Goal: Task Accomplishment & Management: Use online tool/utility

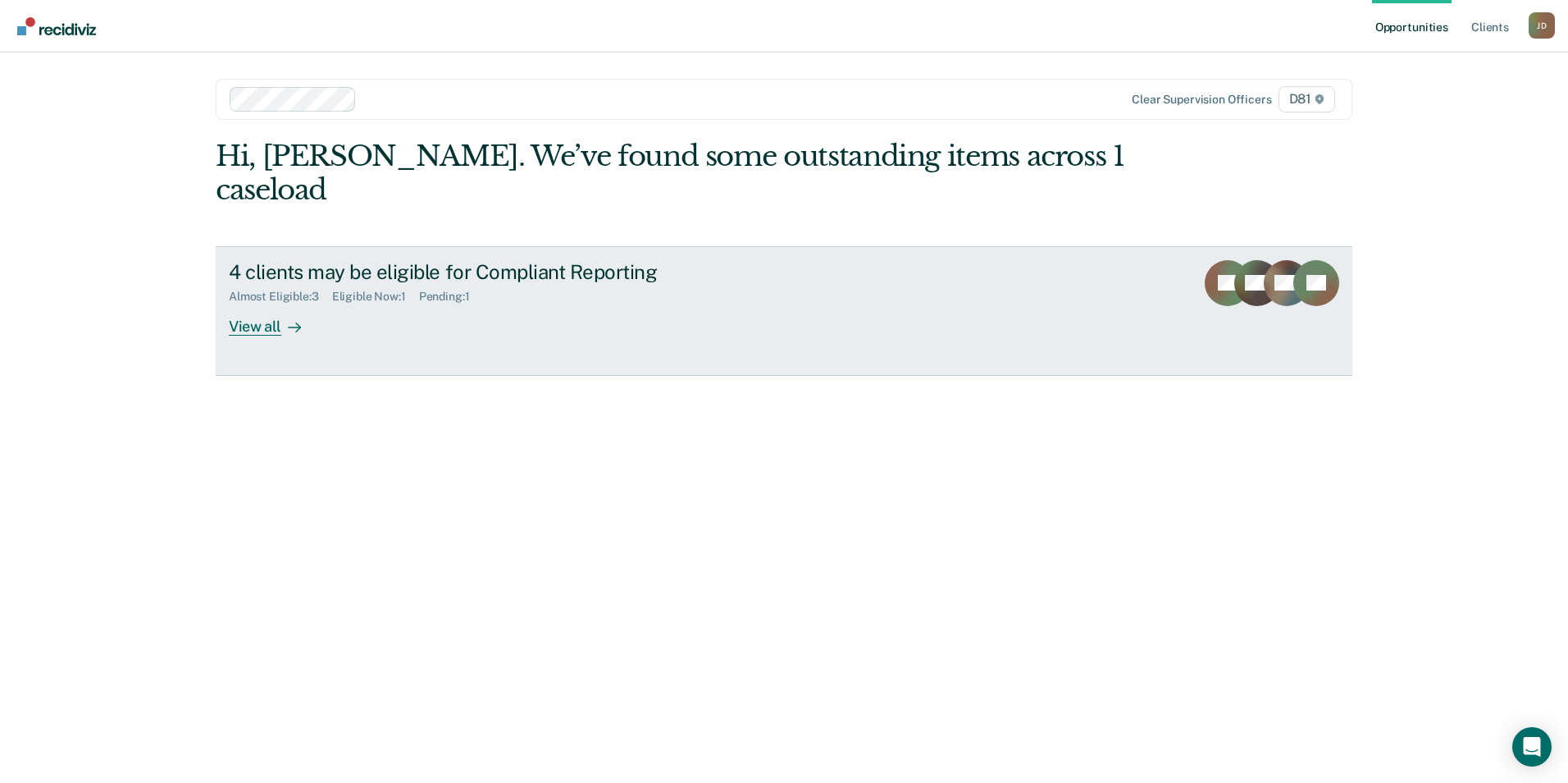
click at [697, 288] on div "4 clients may be eligible for Compliant Reporting Almost Eligible : 3 Eligible …" at bounding box center [536, 298] width 615 height 76
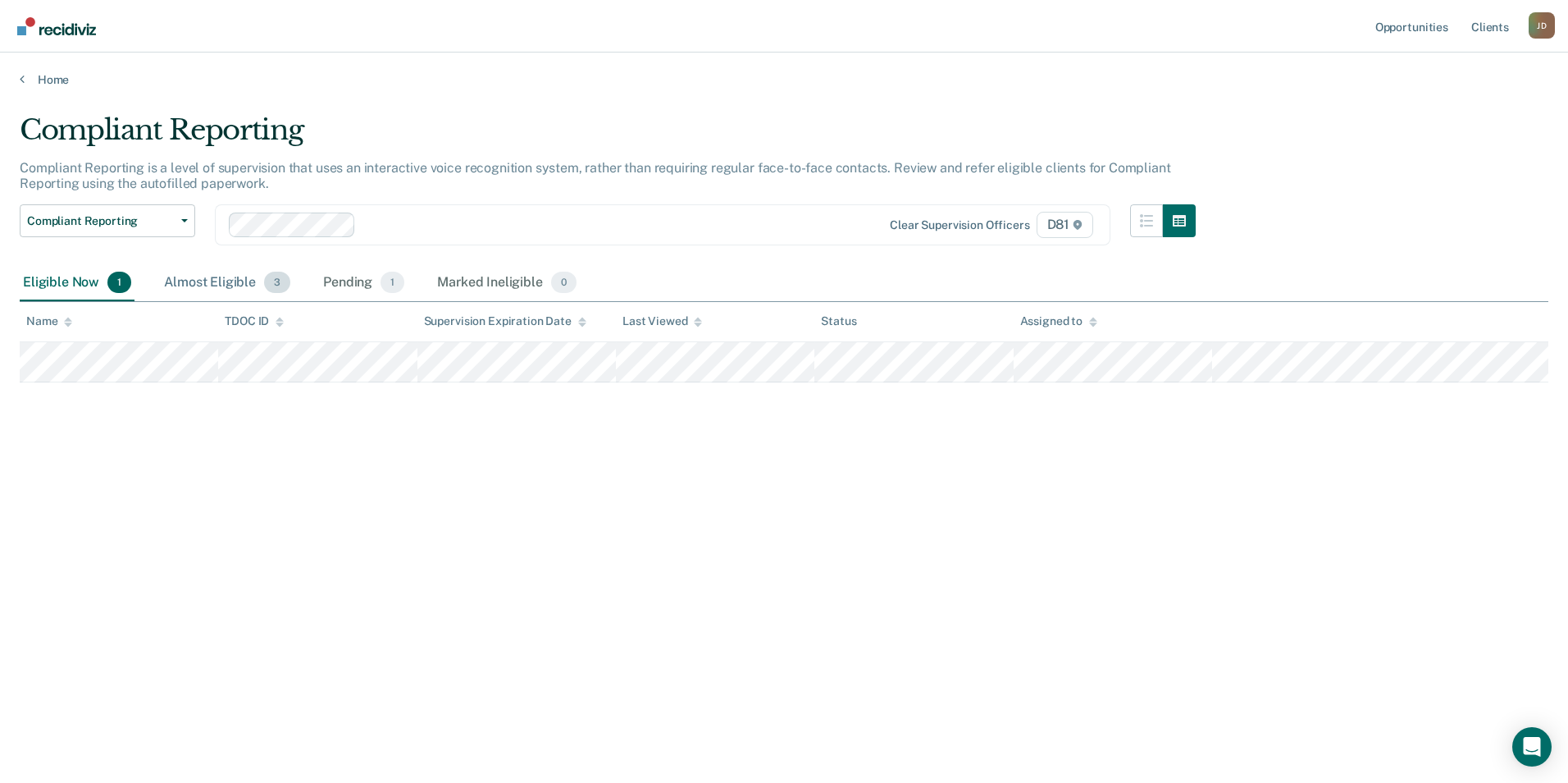
click at [200, 281] on div "Almost Eligible 3" at bounding box center [226, 283] width 133 height 36
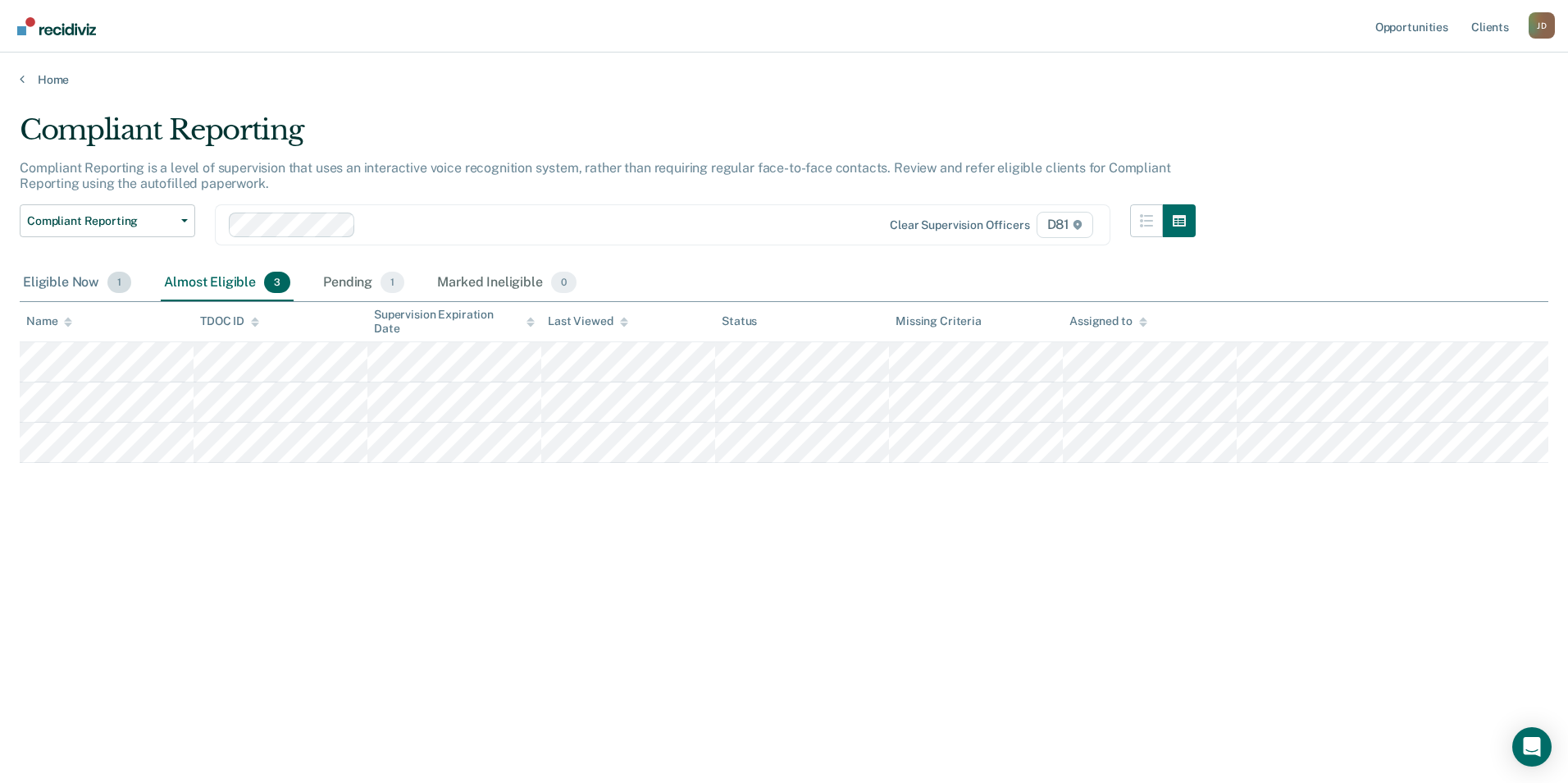
click at [72, 280] on div "Eligible Now 1" at bounding box center [77, 283] width 115 height 36
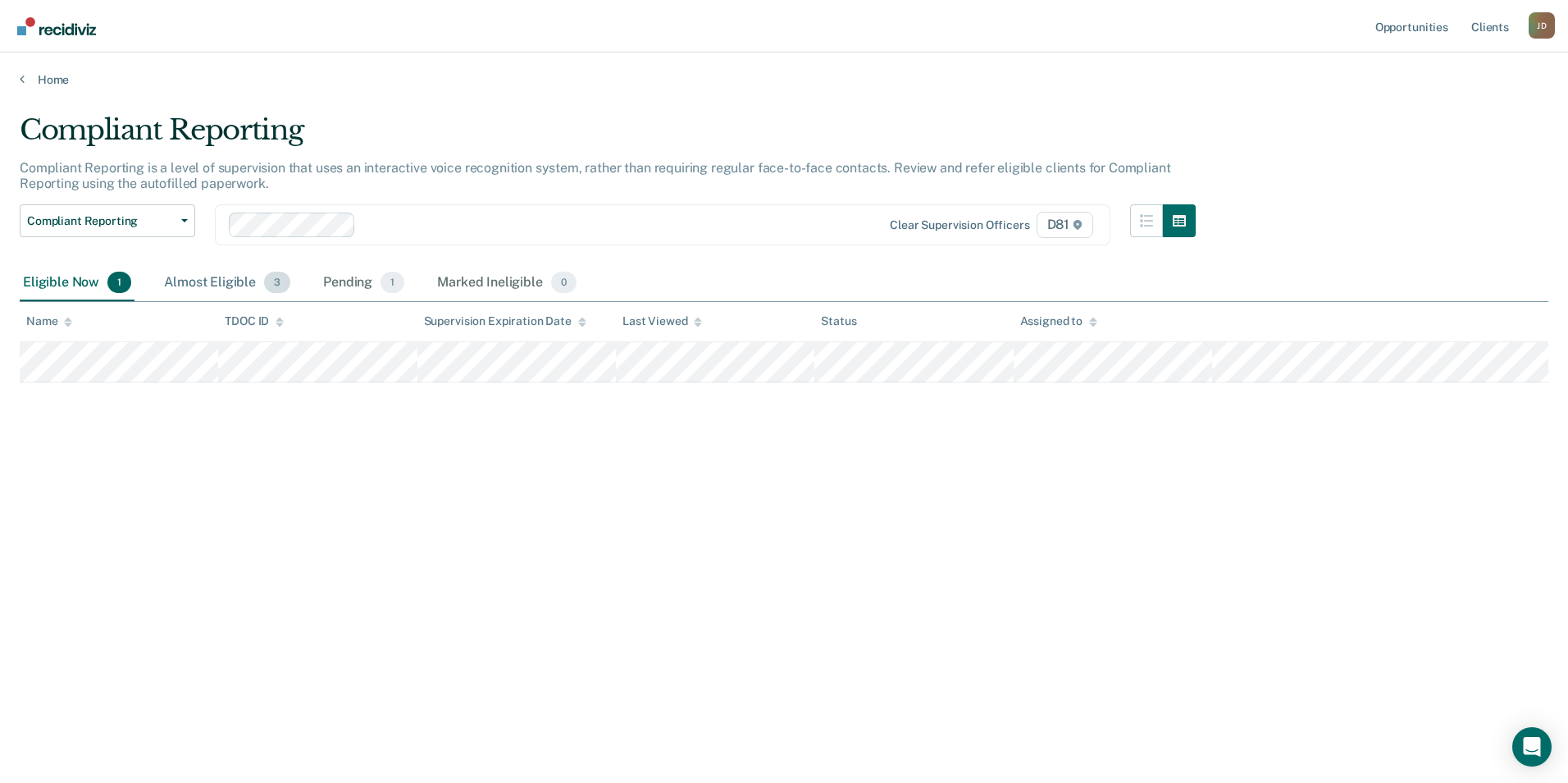
click at [245, 282] on div "Almost Eligible 3" at bounding box center [226, 283] width 133 height 36
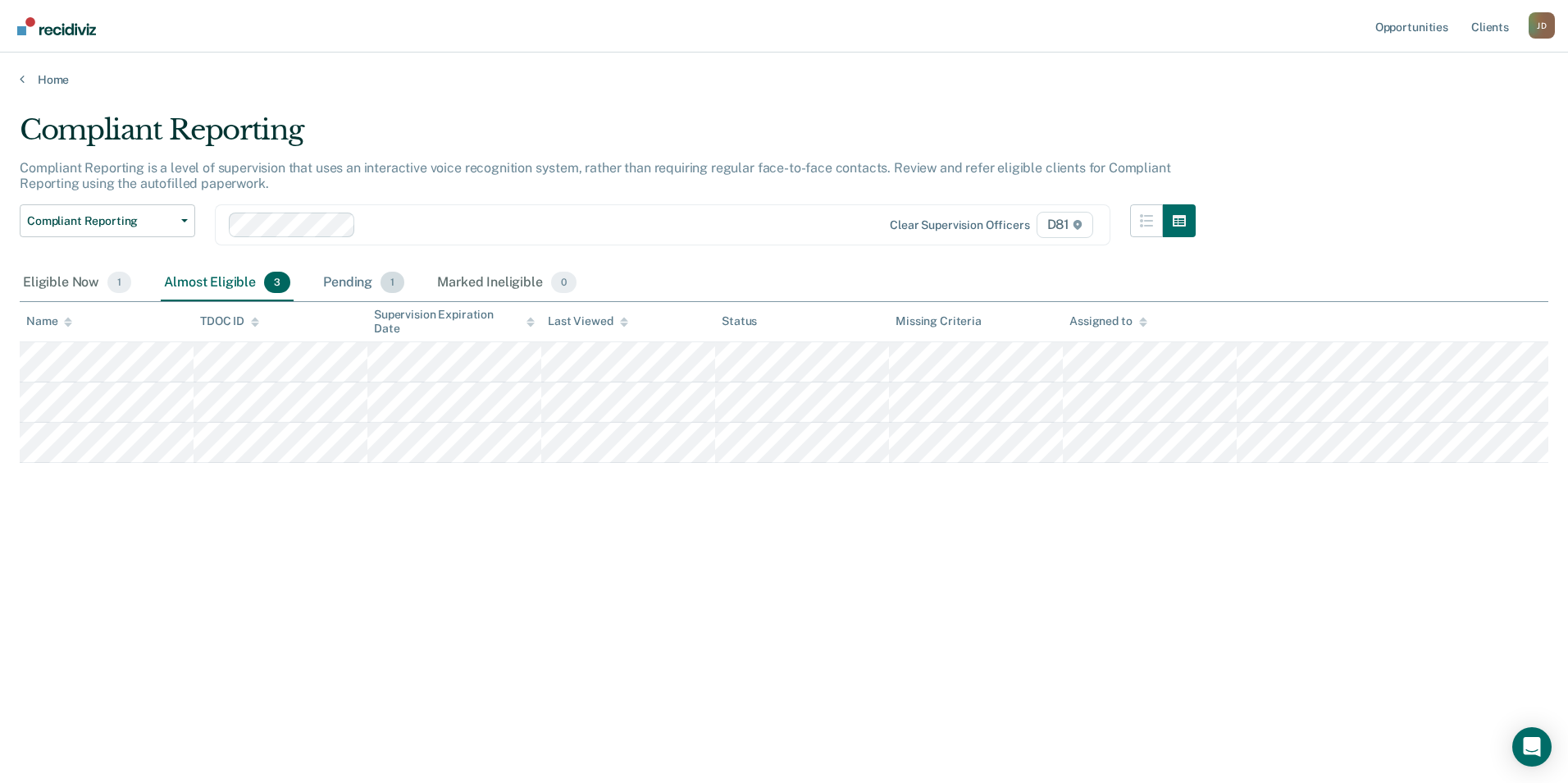
click at [336, 285] on div "Pending 1" at bounding box center [364, 283] width 88 height 36
